Goal: Information Seeking & Learning: Find specific fact

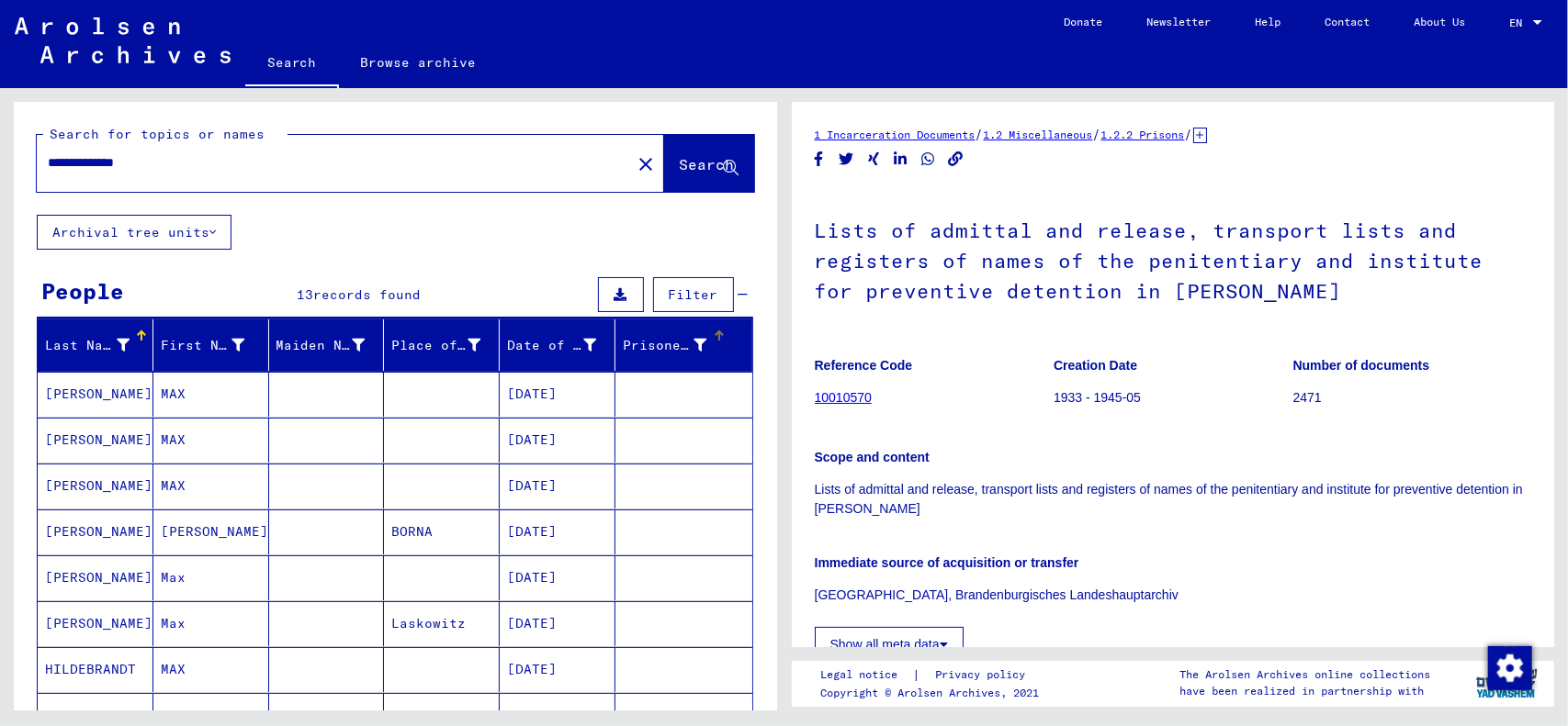
scroll to position [551, 0]
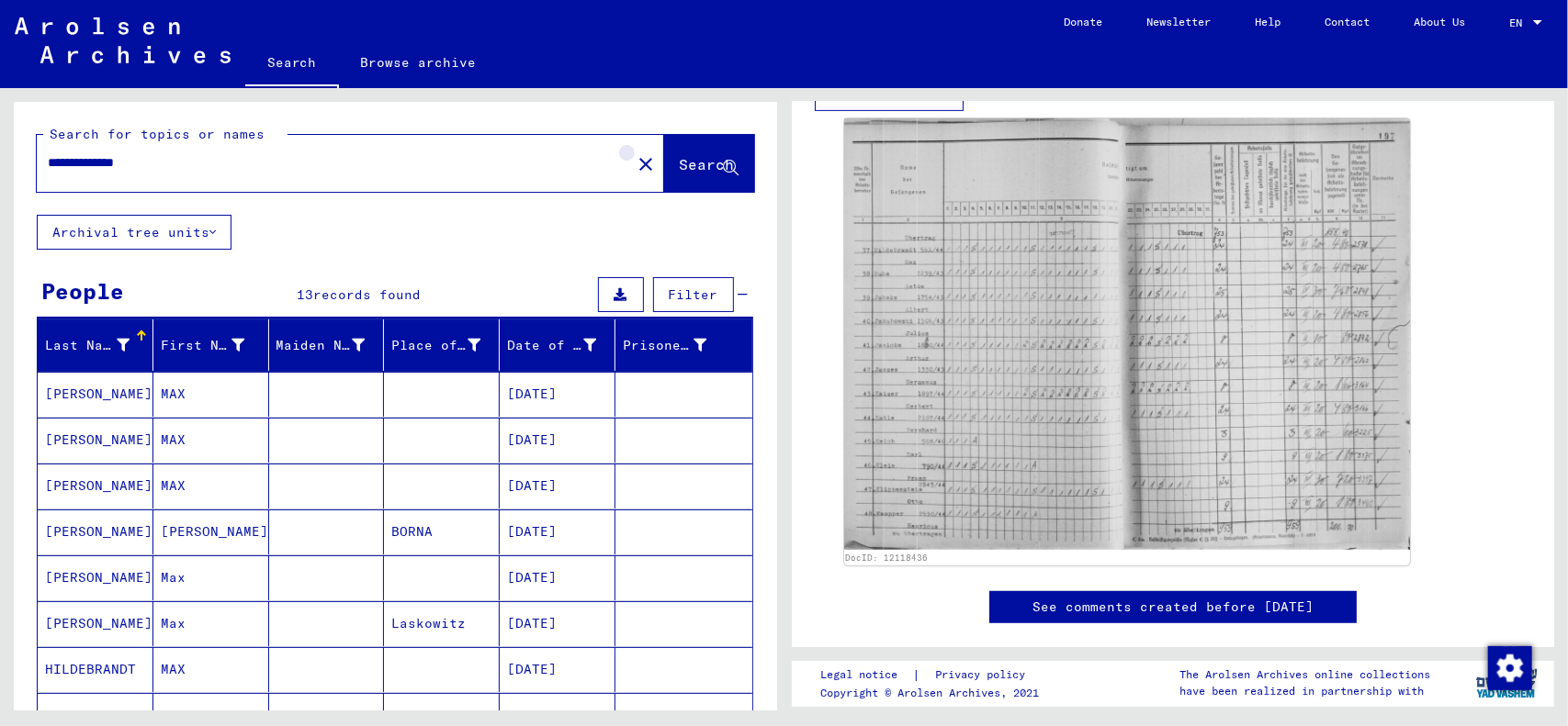
click at [635, 167] on mat-icon "close" at bounding box center [646, 165] width 22 height 22
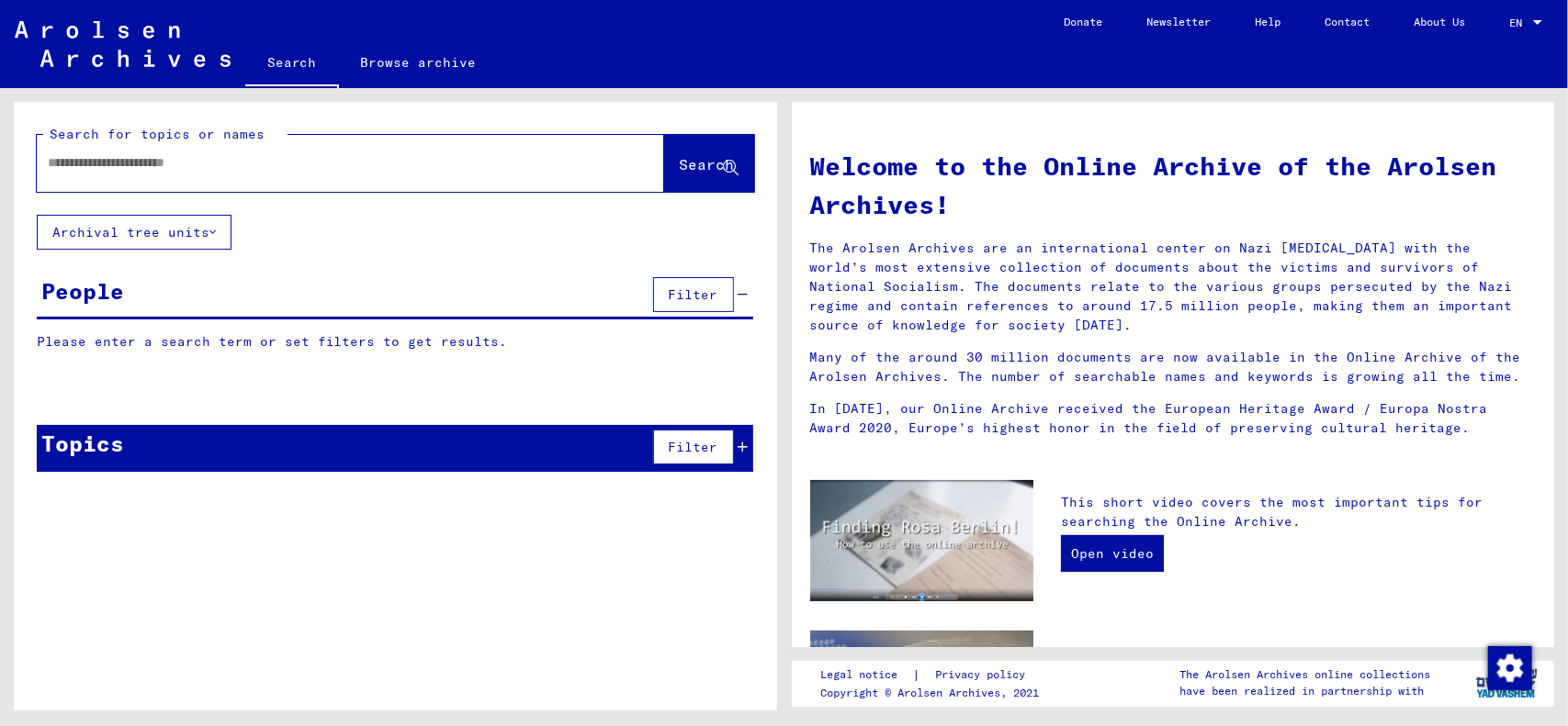
click at [505, 178] on div at bounding box center [323, 163] width 572 height 41
click at [264, 173] on div at bounding box center [323, 163] width 572 height 41
click at [219, 174] on div at bounding box center [323, 163] width 572 height 41
click at [217, 161] on input "text" at bounding box center [329, 163] width 561 height 19
type input "******"
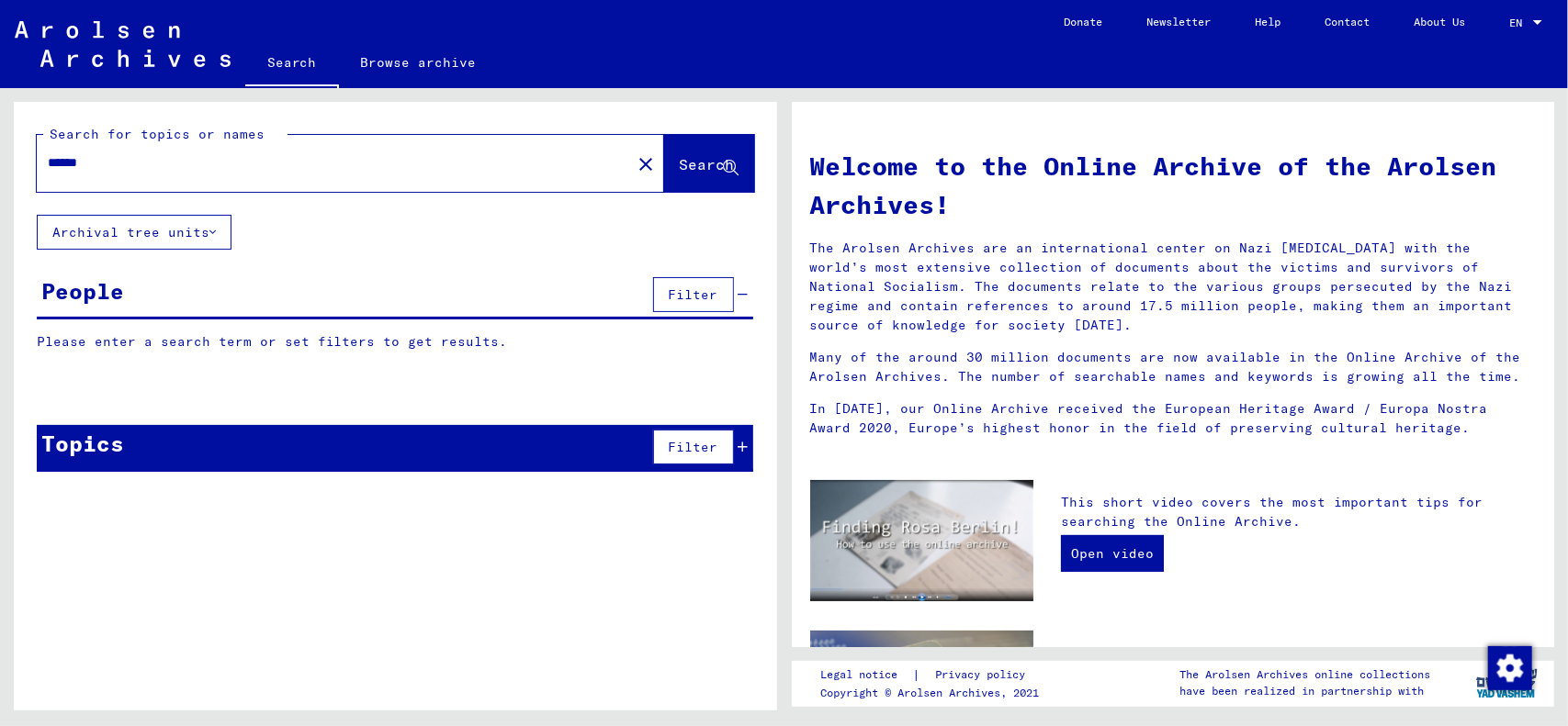
click at [704, 152] on button "Search" at bounding box center [709, 163] width 90 height 57
click at [683, 158] on span "Search" at bounding box center [707, 164] width 55 height 18
